Goal: Contribute content: Contribute content

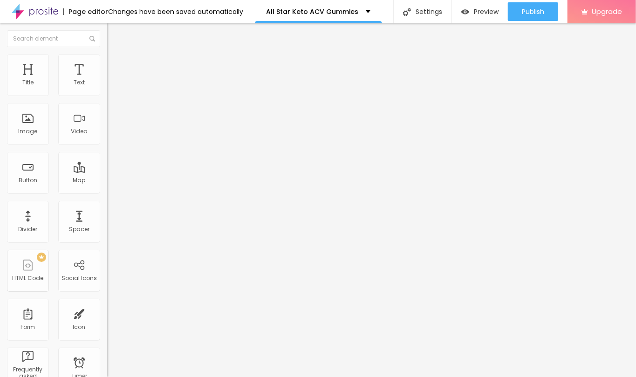
click at [111, 135] on icon "button" at bounding box center [114, 133] width 6 height 6
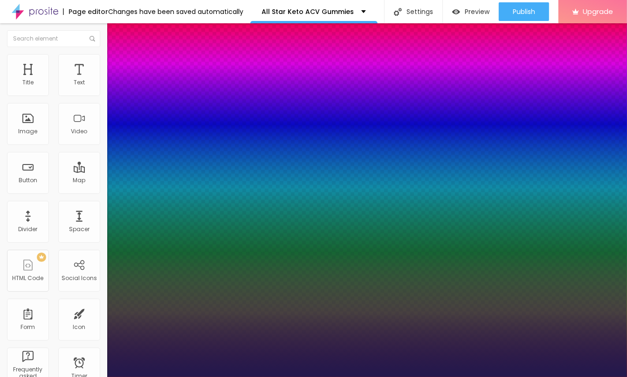
type input "1"
type input "35"
type input "1"
type input "35"
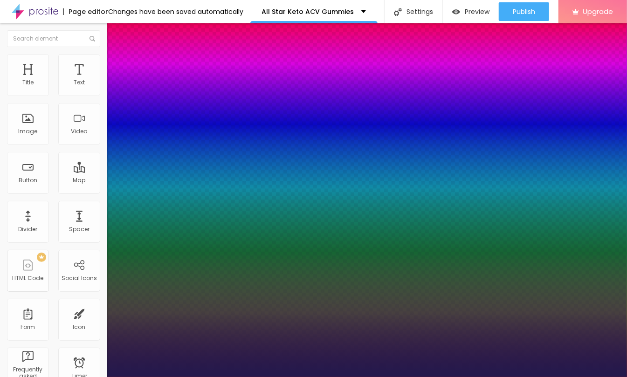
type input "1"
click at [20, 377] on div at bounding box center [313, 377] width 627 height 0
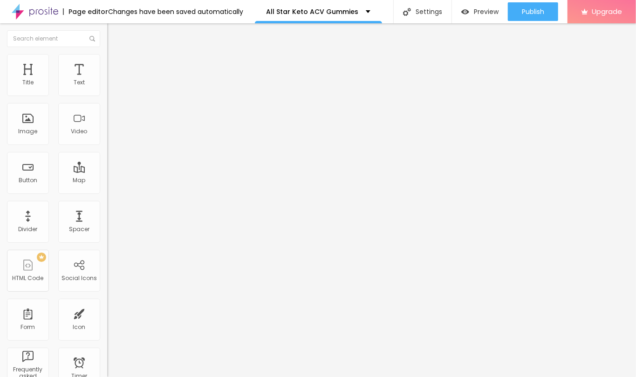
click at [114, 34] on div "Edit Title" at bounding box center [135, 33] width 42 height 7
click at [107, 80] on span "Add image" at bounding box center [126, 76] width 38 height 8
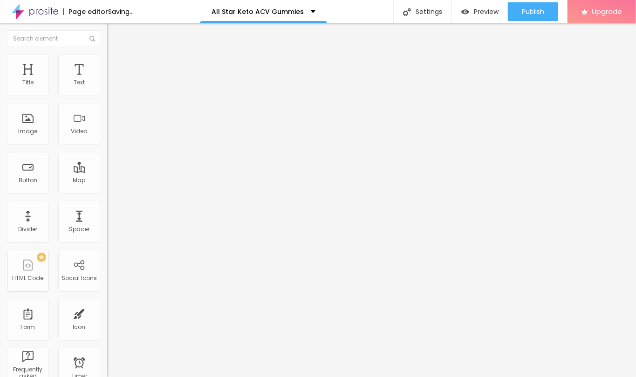
click at [107, 94] on input "text" at bounding box center [163, 89] width 112 height 9
paste input "All Star Keto ACV Gummies"
type input "All Star Keto ACV Gummies"
click at [107, 191] on input "https://" at bounding box center [163, 186] width 112 height 9
paste input "[DOMAIN_NAME][URL]"
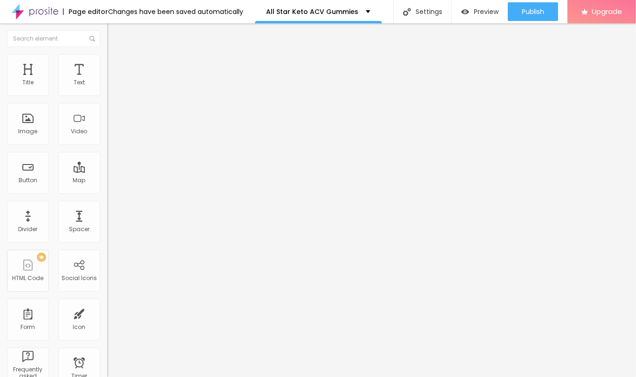
scroll to position [0, 19]
type input "[URL][DOMAIN_NAME]"
click at [107, 118] on img at bounding box center [110, 114] width 7 height 7
click at [107, 125] on img at bounding box center [110, 122] width 7 height 7
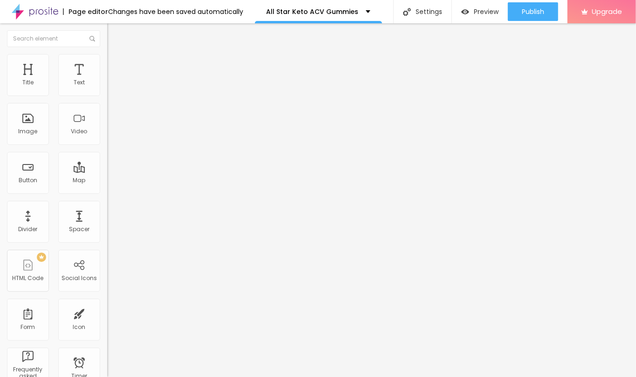
click at [107, 58] on img at bounding box center [111, 58] width 8 height 8
type input "95"
type input "90"
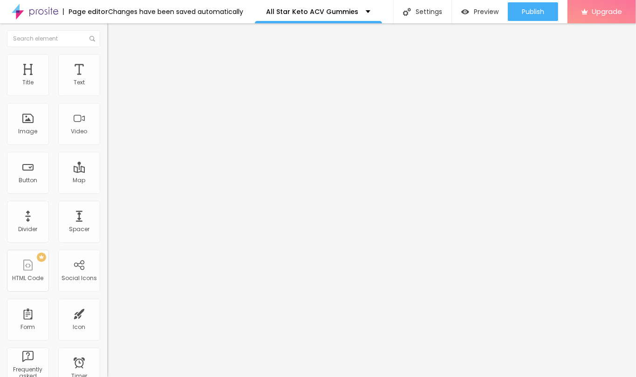
type input "85"
type input "80"
type input "75"
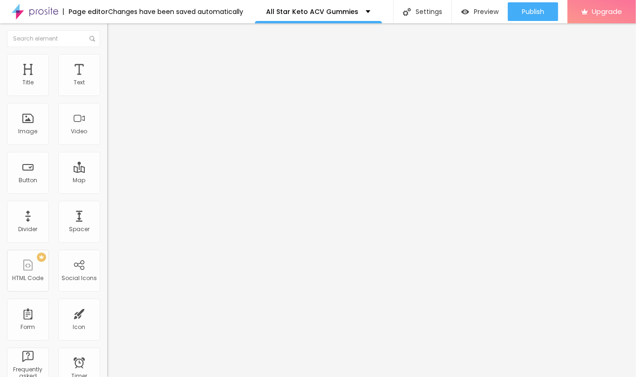
type input "75"
type input "70"
type input "65"
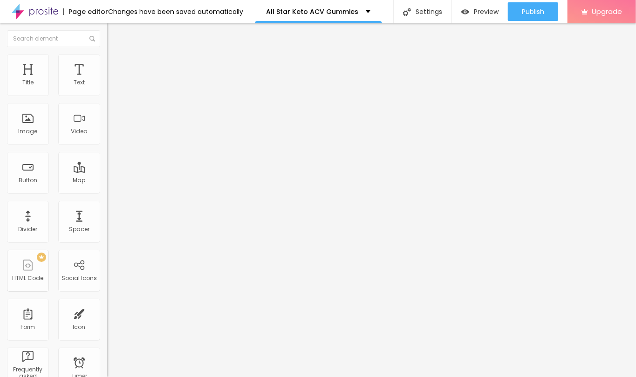
type input "60"
type input "55"
type input "50"
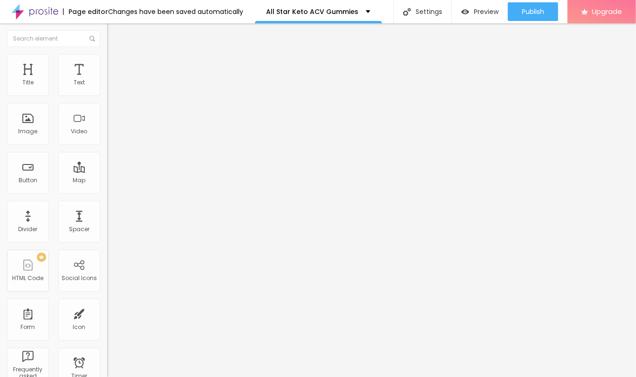
type input "50"
type input "45"
type input "40"
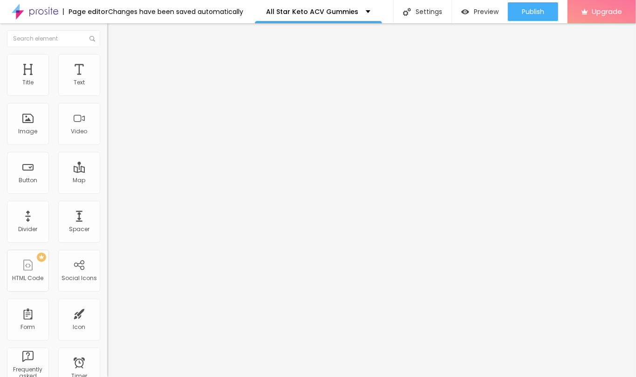
type input "35"
type input "30"
type input "25"
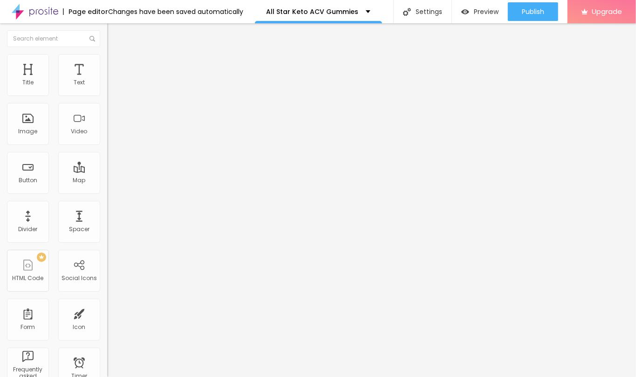
type input "25"
type input "20"
type input "25"
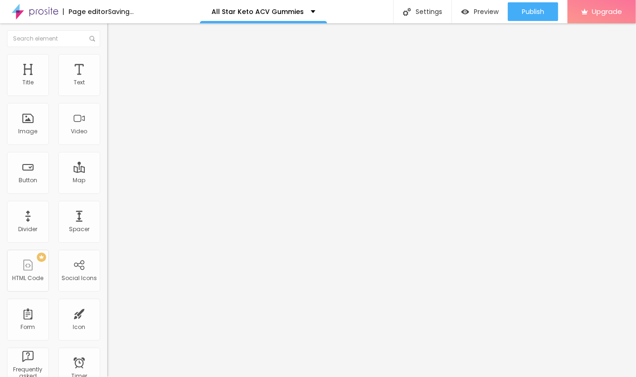
type input "30"
type input "25"
drag, startPoint x: 93, startPoint y: 101, endPoint x: 26, endPoint y: 99, distance: 67.1
type input "25"
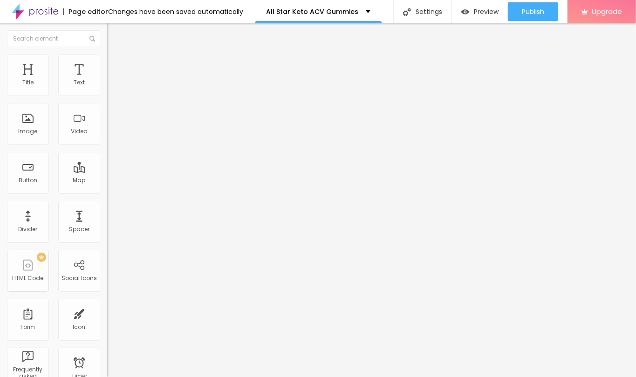
click at [107, 96] on input "range" at bounding box center [137, 91] width 60 height 7
click at [107, 38] on button "Edit Image" at bounding box center [160, 33] width 107 height 21
drag, startPoint x: 73, startPoint y: 80, endPoint x: 79, endPoint y: 80, distance: 5.6
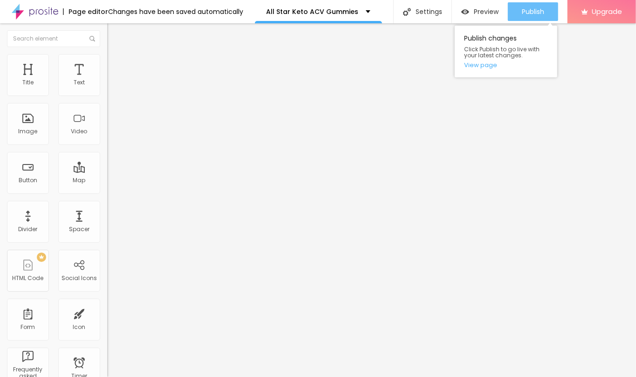
click at [534, 14] on span "Publish" at bounding box center [533, 11] width 22 height 7
